Goal: Information Seeking & Learning: Learn about a topic

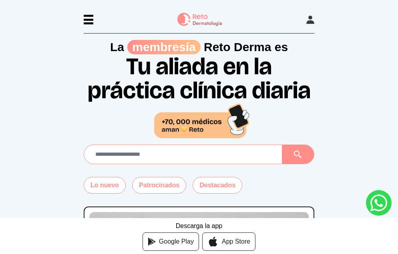
click at [312, 21] on icon at bounding box center [310, 20] width 8 height 8
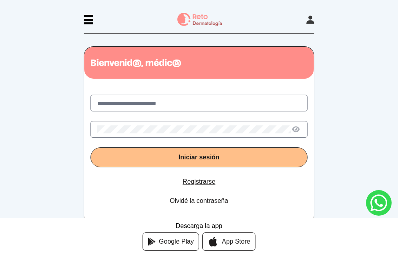
click at [86, 19] on div at bounding box center [89, 20] width 10 height 2
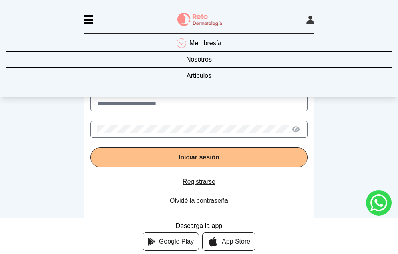
click at [173, 57] on link "Nosotros" at bounding box center [198, 61] width 385 height 13
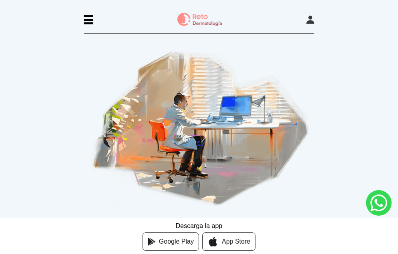
click at [308, 17] on icon at bounding box center [310, 20] width 8 height 8
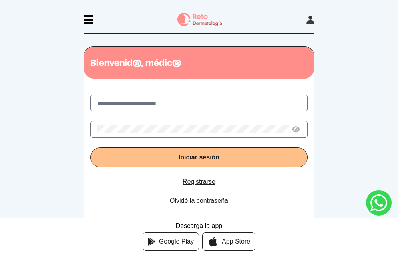
click at [89, 22] on div at bounding box center [89, 23] width 10 height 2
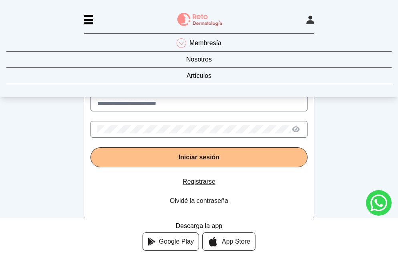
click at [182, 46] on icon at bounding box center [181, 43] width 10 height 10
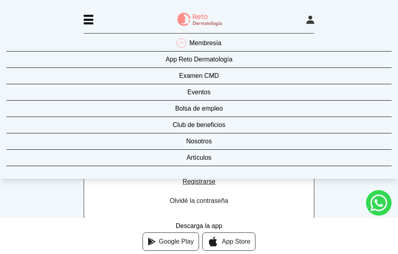
click at [206, 140] on link "Nosotros" at bounding box center [198, 143] width 385 height 13
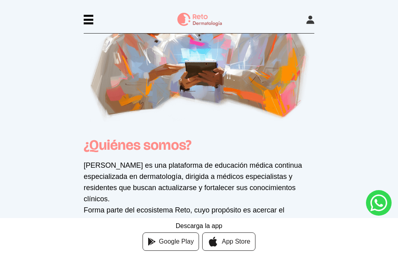
scroll to position [376, 0]
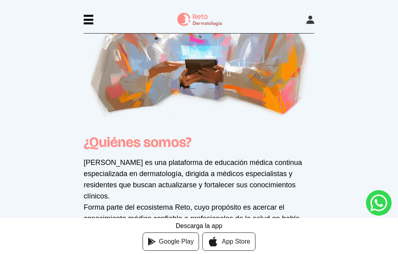
click at [88, 27] on div "Membresía App Reto Dermatología Examen CMD Eventos Bolsa de empleo Club de bene…" at bounding box center [199, 23] width 230 height 21
click at [88, 19] on div at bounding box center [89, 20] width 10 height 2
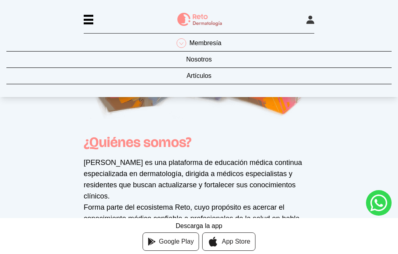
click at [190, 80] on link "Artículos" at bounding box center [198, 77] width 385 height 13
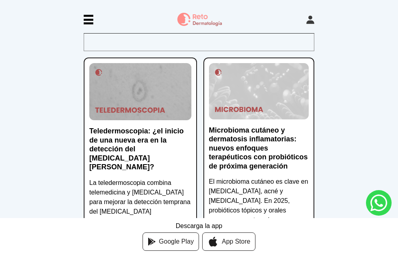
scroll to position [545, 0]
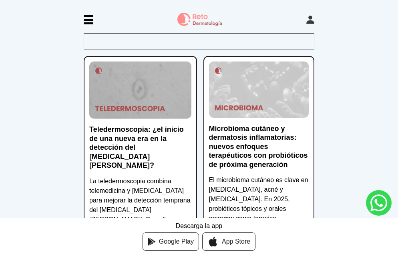
click at [238, 124] on p "Microbioma cutáneo y dermatosis inflamatorias: nuevos enfoques terapéuticos con…" at bounding box center [259, 146] width 100 height 45
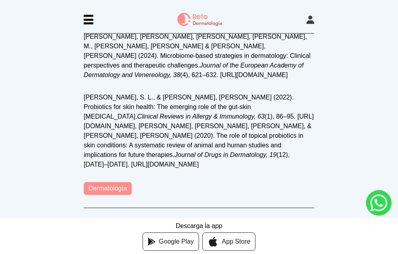
scroll to position [2175, 0]
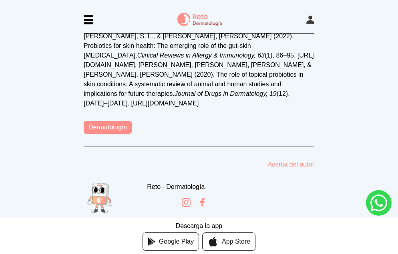
click at [105, 121] on link "Dermatología" at bounding box center [108, 127] width 48 height 13
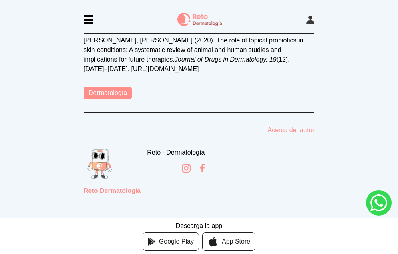
scroll to position [2205, 0]
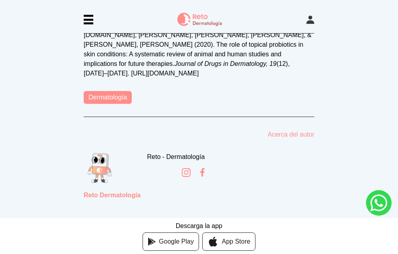
click at [294, 130] on link "Acerca del autor" at bounding box center [290, 135] width 47 height 10
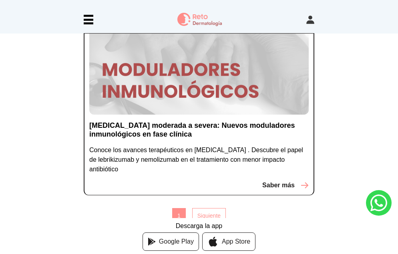
scroll to position [1980, 0]
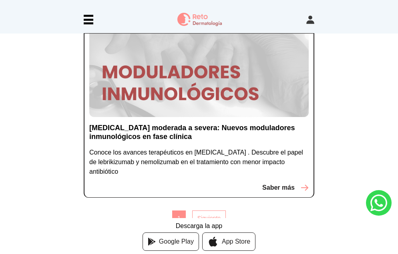
click at [287, 183] on p "Saber más" at bounding box center [278, 188] width 32 height 10
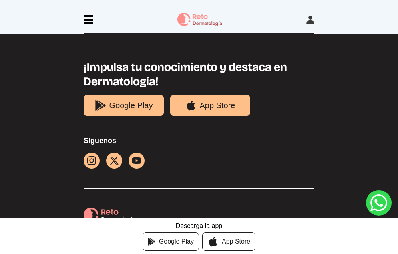
scroll to position [1892, 0]
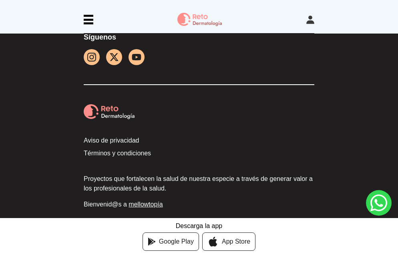
click at [307, 18] on icon at bounding box center [310, 20] width 8 height 8
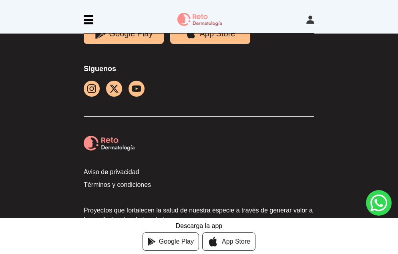
scroll to position [464, 0]
